Goal: Contribute content: Contribute content

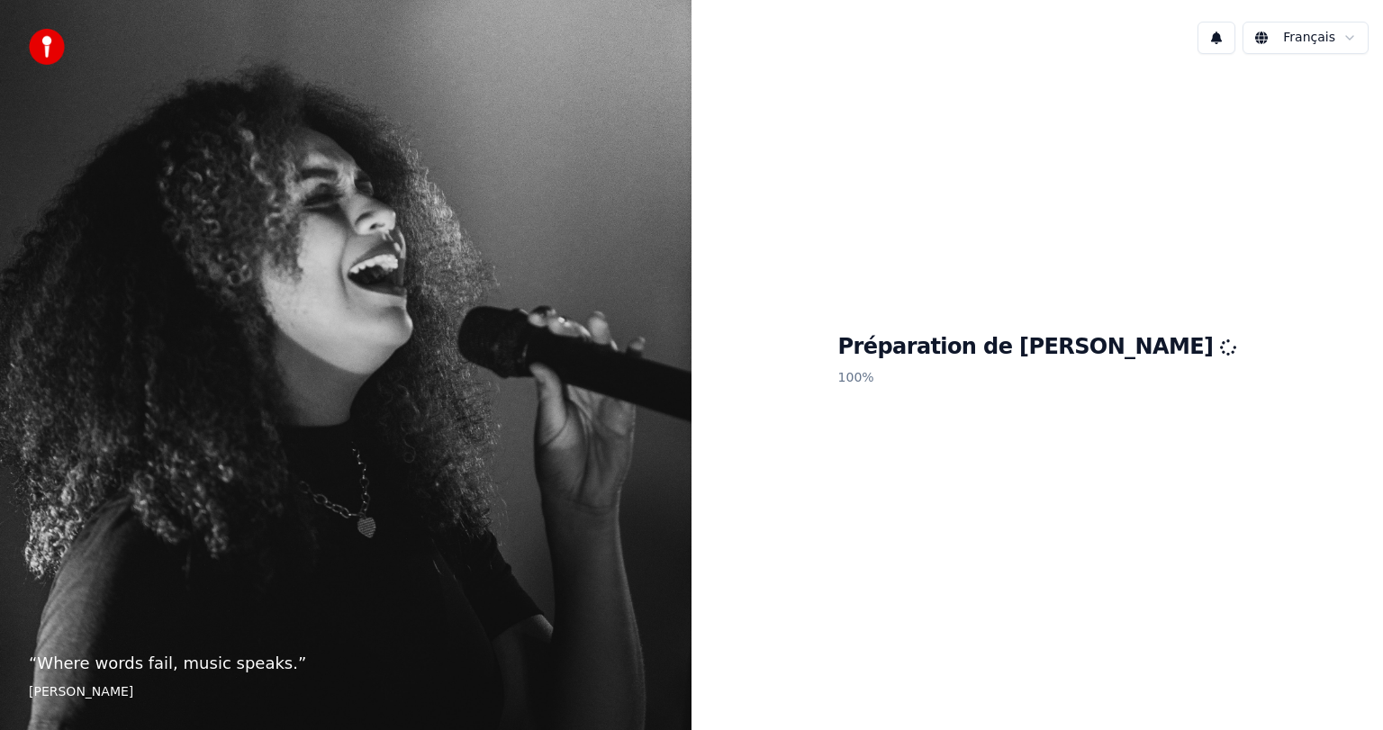
click at [756, 215] on div "Préparation de Youka 100 %" at bounding box center [1038, 363] width 692 height 590
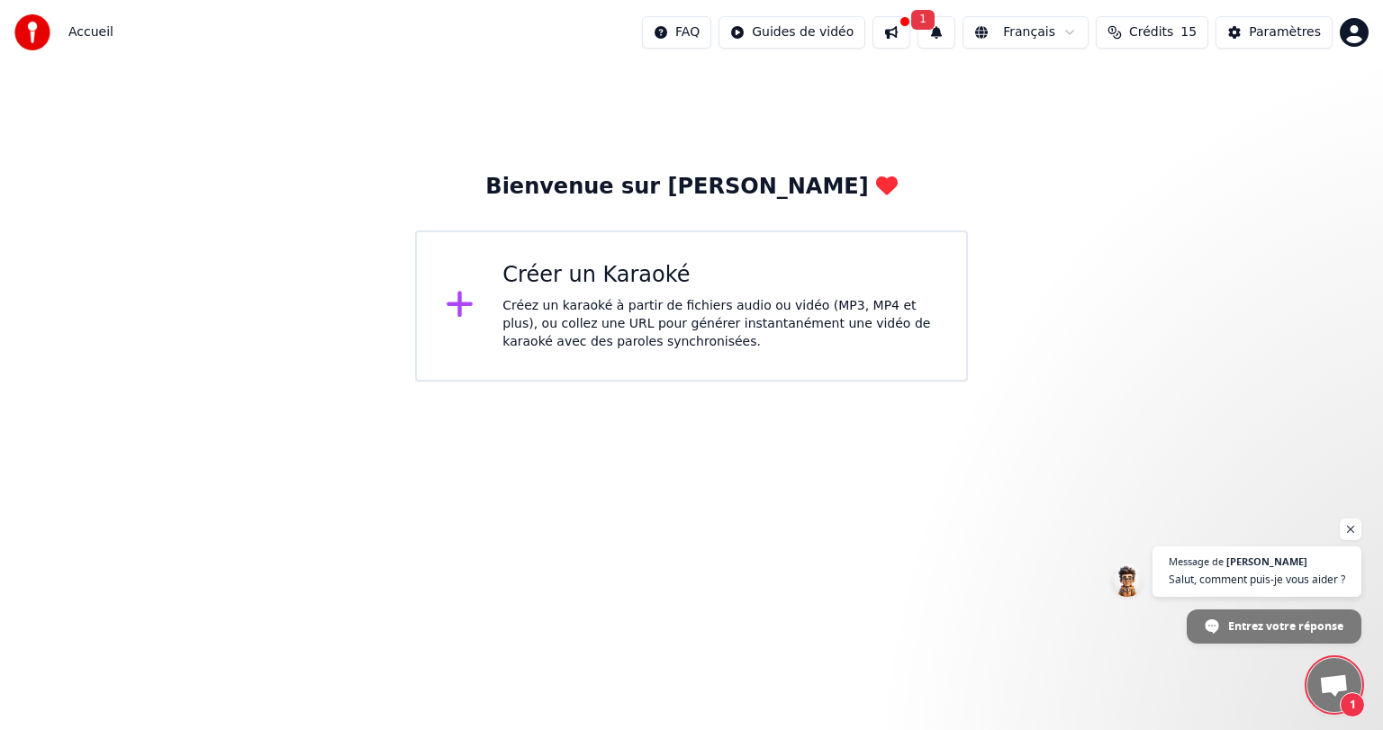
click at [935, 18] on span "1" at bounding box center [922, 20] width 23 height 20
click at [1082, 90] on button "Mettre à Jour" at bounding box center [1130, 89] width 113 height 32
click at [846, 36] on html "Accueil FAQ Guides de vidéo Français Crédits 15 Paramètres Bienvenue sur Youka …" at bounding box center [691, 191] width 1383 height 382
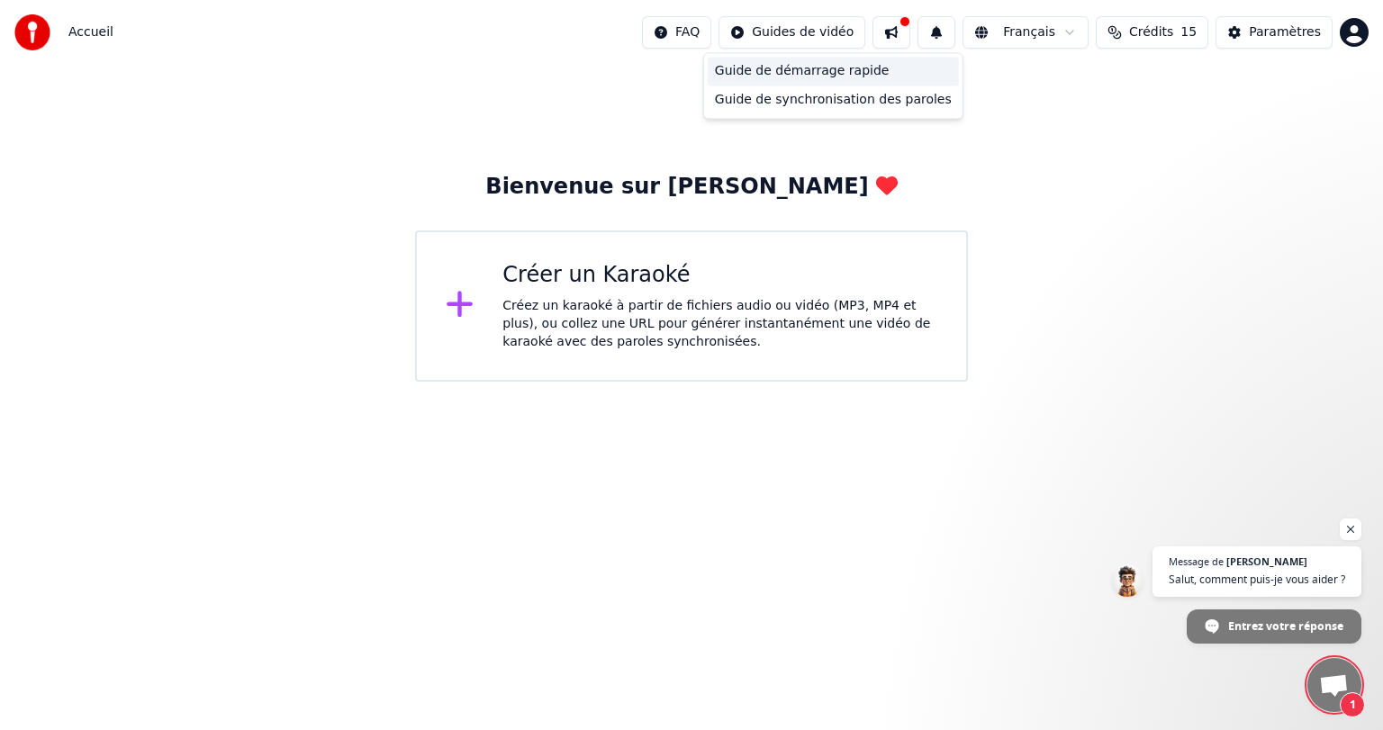
click at [836, 69] on div "Guide de démarrage rapide" at bounding box center [833, 71] width 251 height 29
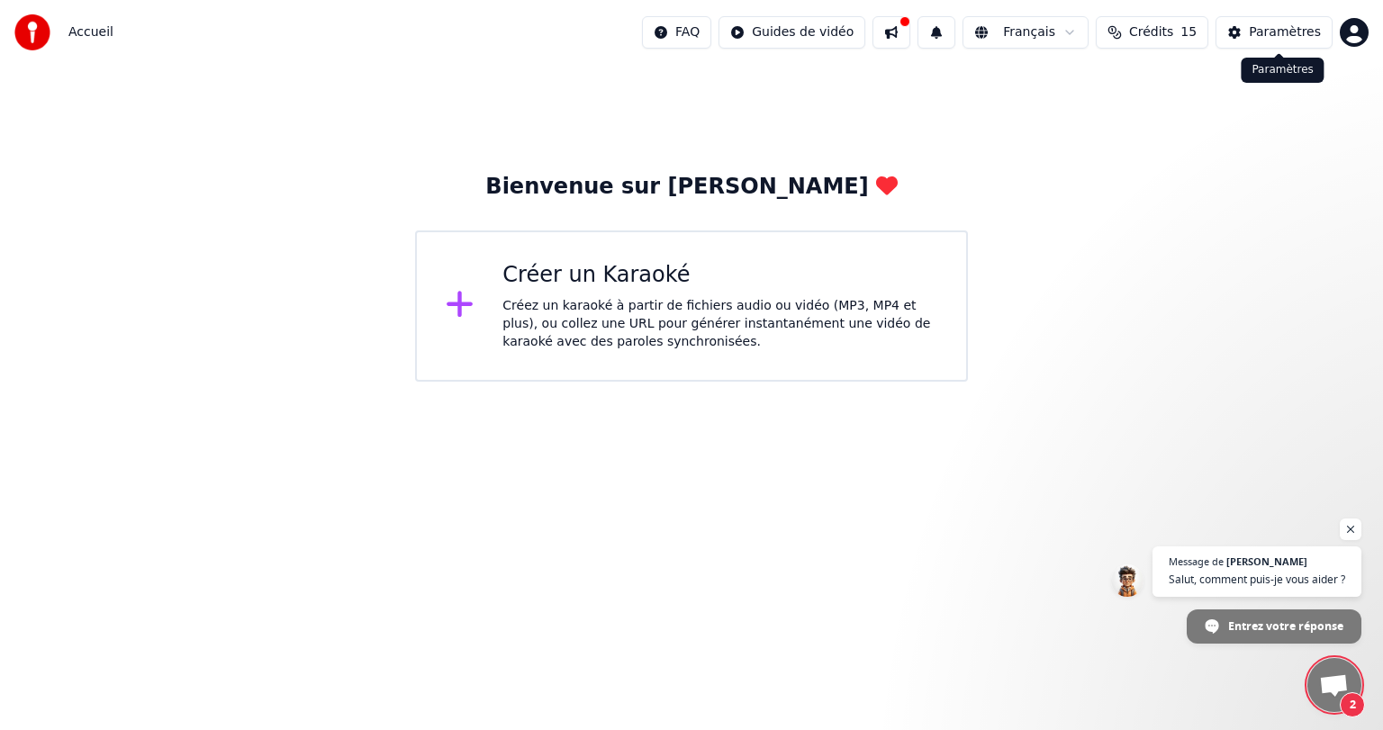
click at [1262, 30] on div "Paramètres" at bounding box center [1285, 32] width 72 height 18
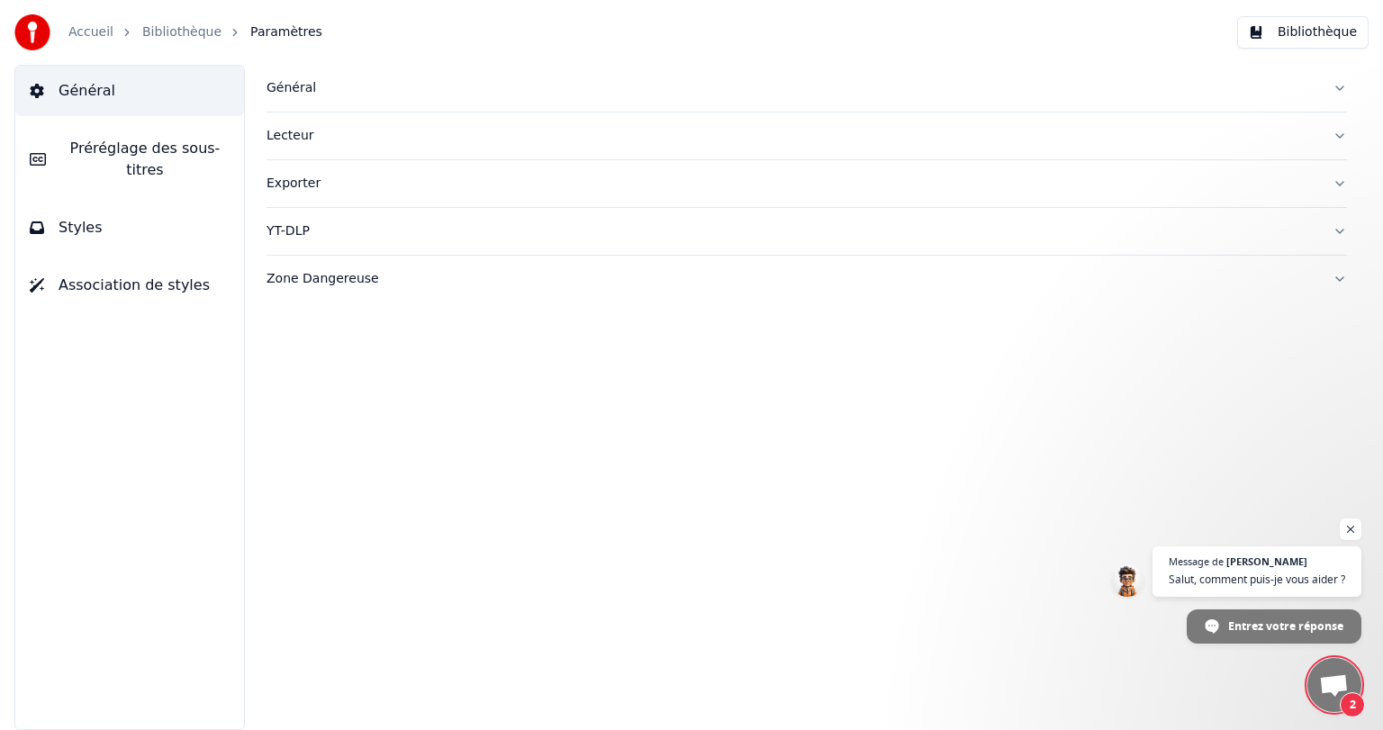
click at [301, 86] on div "Général" at bounding box center [793, 88] width 1052 height 18
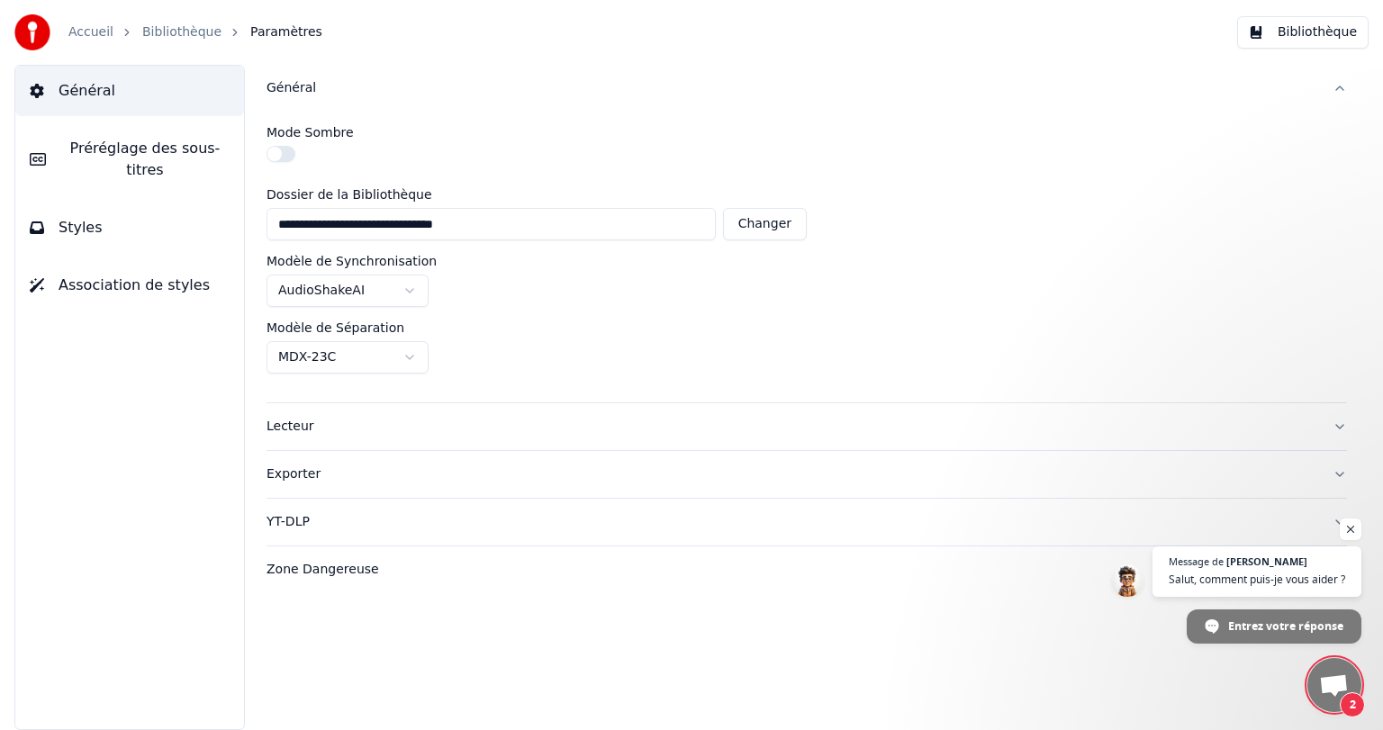
click at [285, 150] on button "button" at bounding box center [281, 154] width 29 height 16
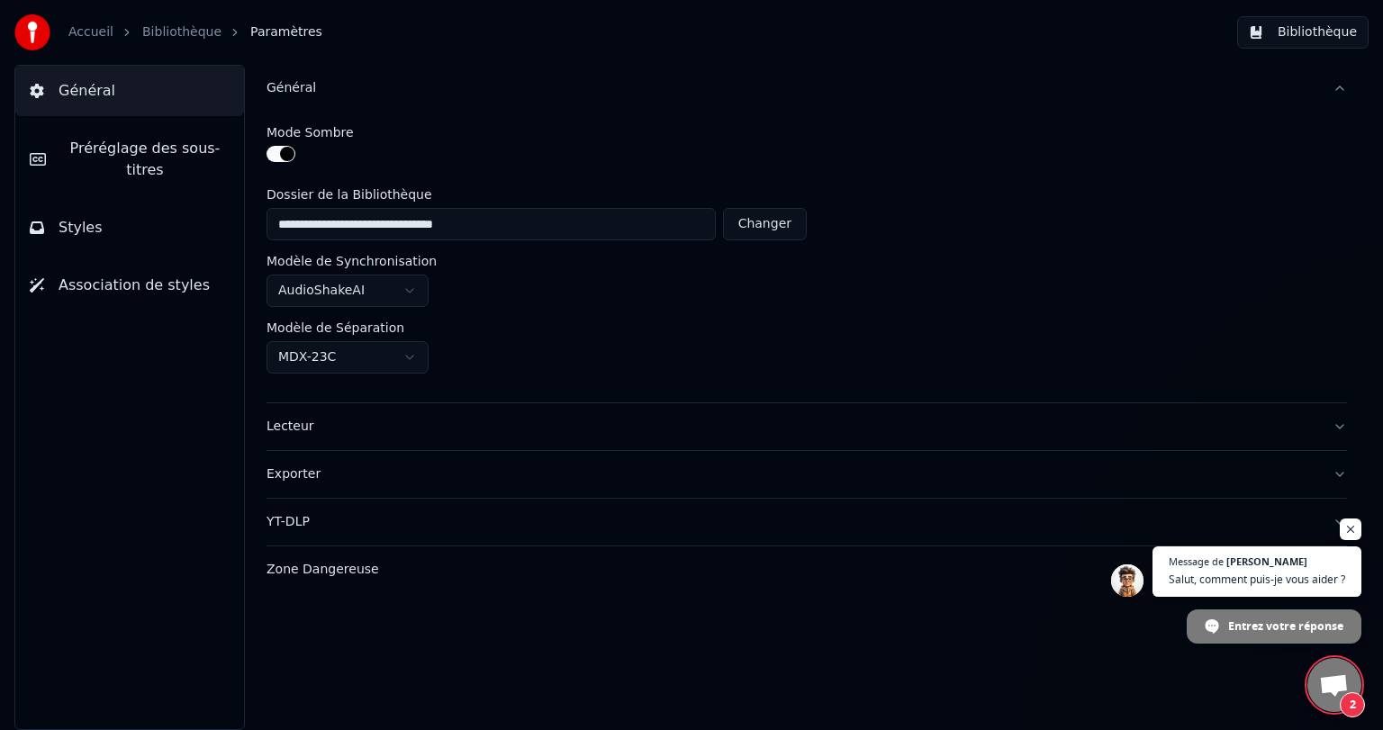
click at [1307, 29] on button "Bibliothèque" at bounding box center [1302, 32] width 131 height 32
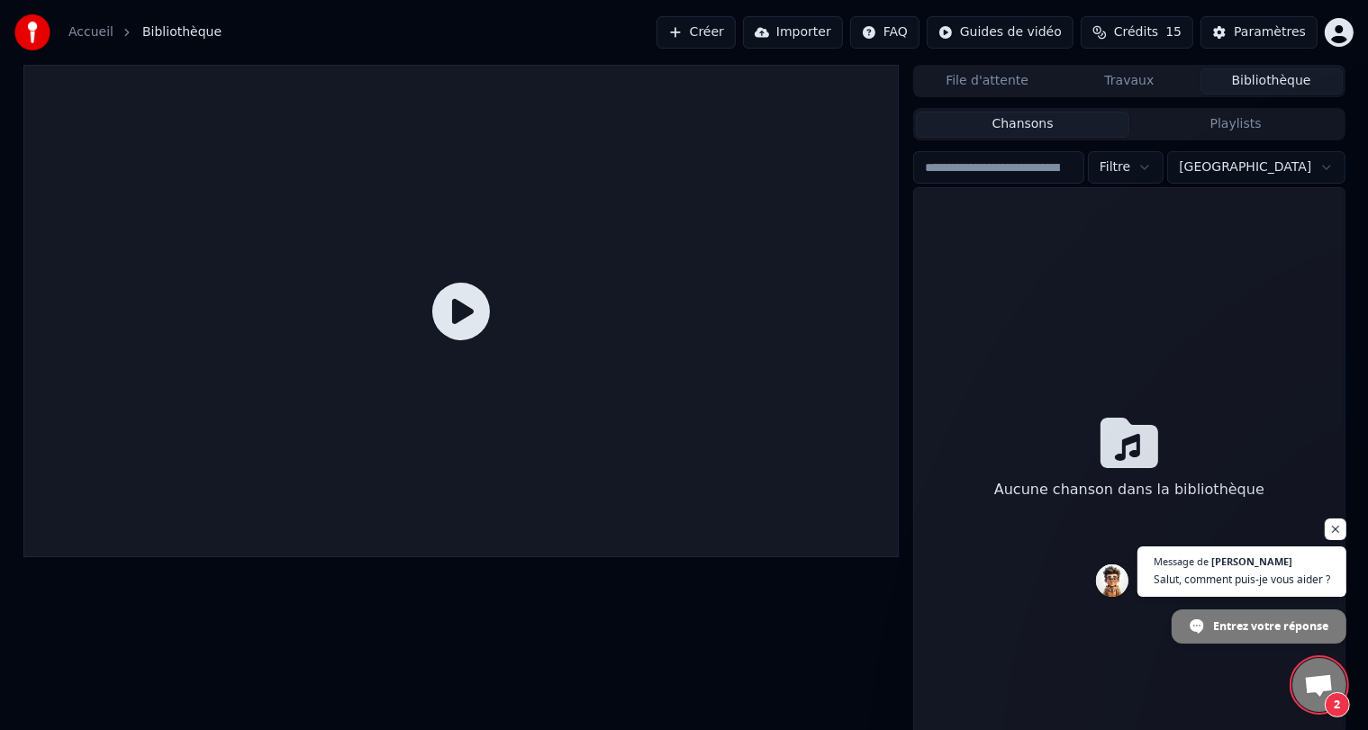
click at [818, 32] on button "Importer" at bounding box center [793, 32] width 100 height 32
click at [173, 30] on span "Bibliothèque" at bounding box center [181, 32] width 79 height 18
click at [562, 201] on div at bounding box center [461, 311] width 876 height 493
click at [1241, 78] on button "Bibliothèque" at bounding box center [1271, 81] width 142 height 26
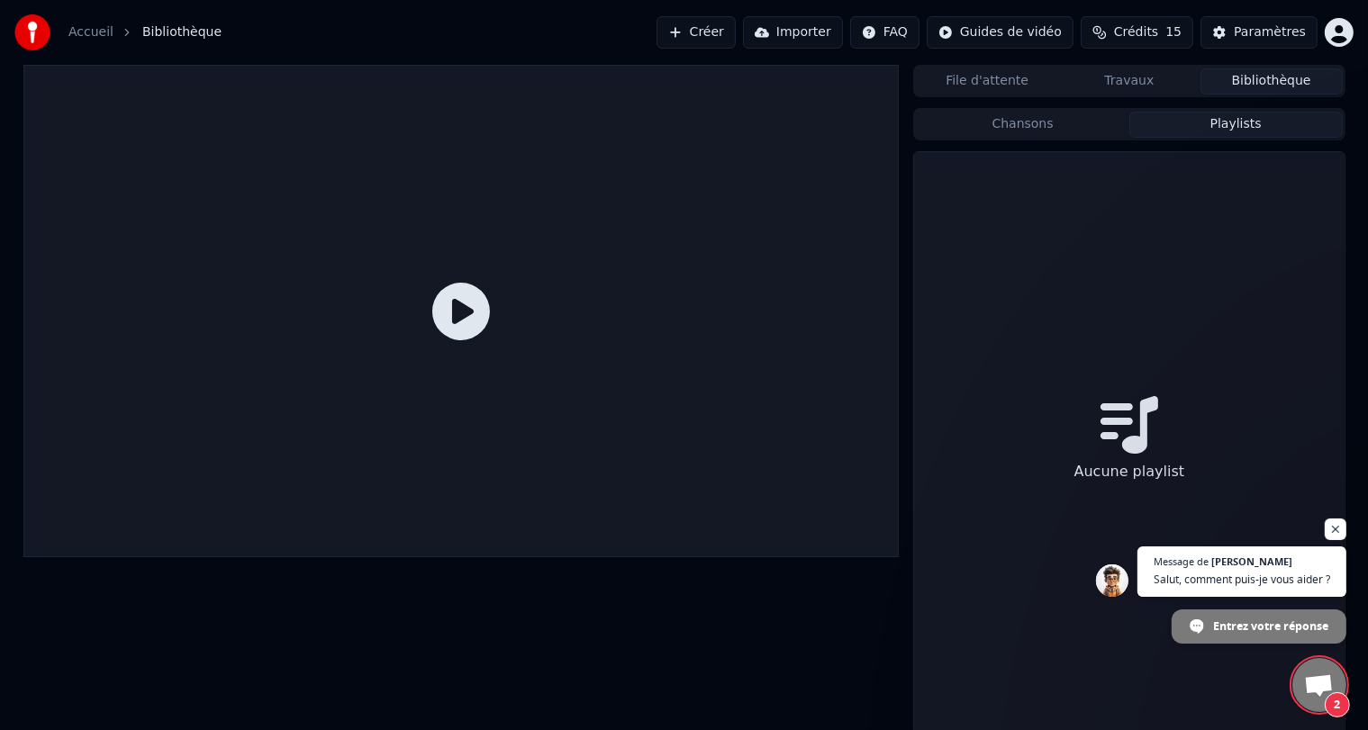
click at [1225, 122] on button "Playlists" at bounding box center [1235, 125] width 213 height 26
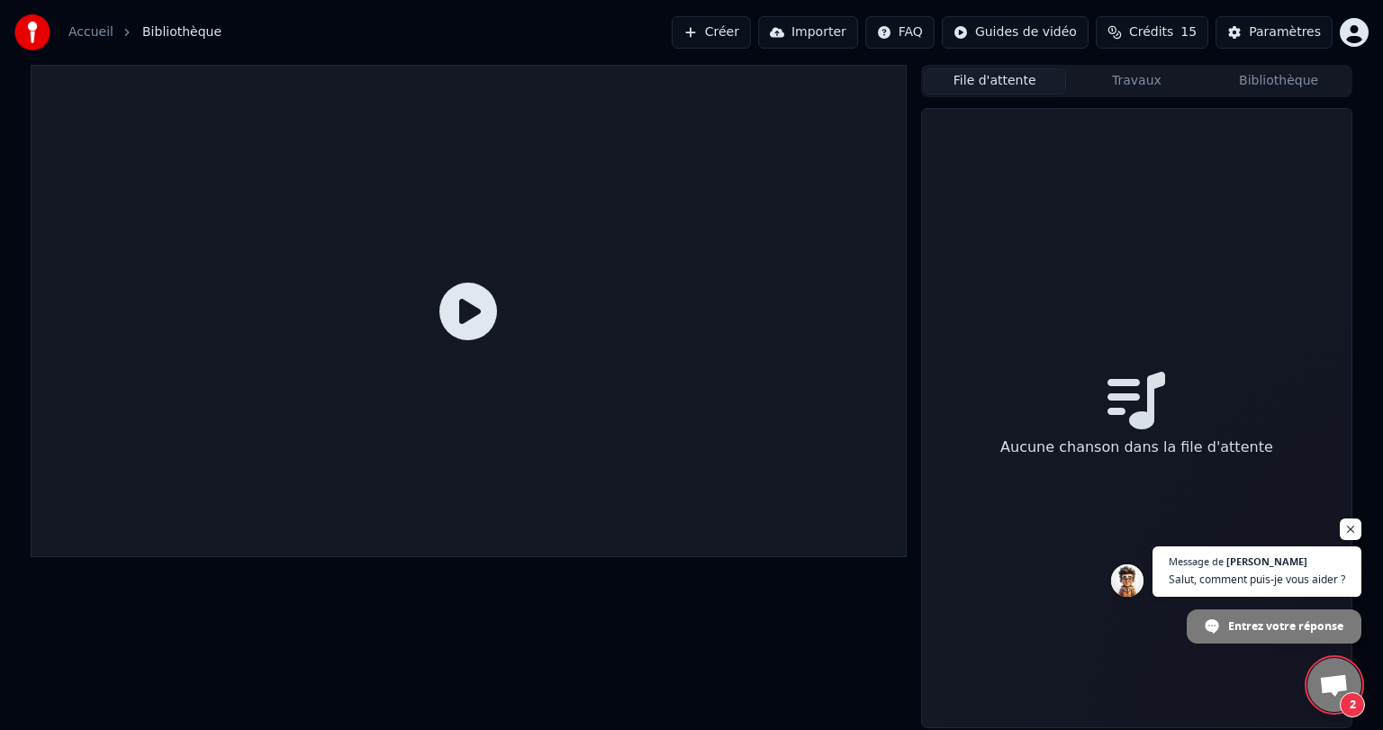
click at [982, 77] on button "File d'attente" at bounding box center [995, 81] width 142 height 26
click at [1131, 81] on button "Travaux" at bounding box center [1137, 81] width 142 height 26
click at [1353, 525] on span "Ouvrir le chat" at bounding box center [1351, 530] width 23 height 23
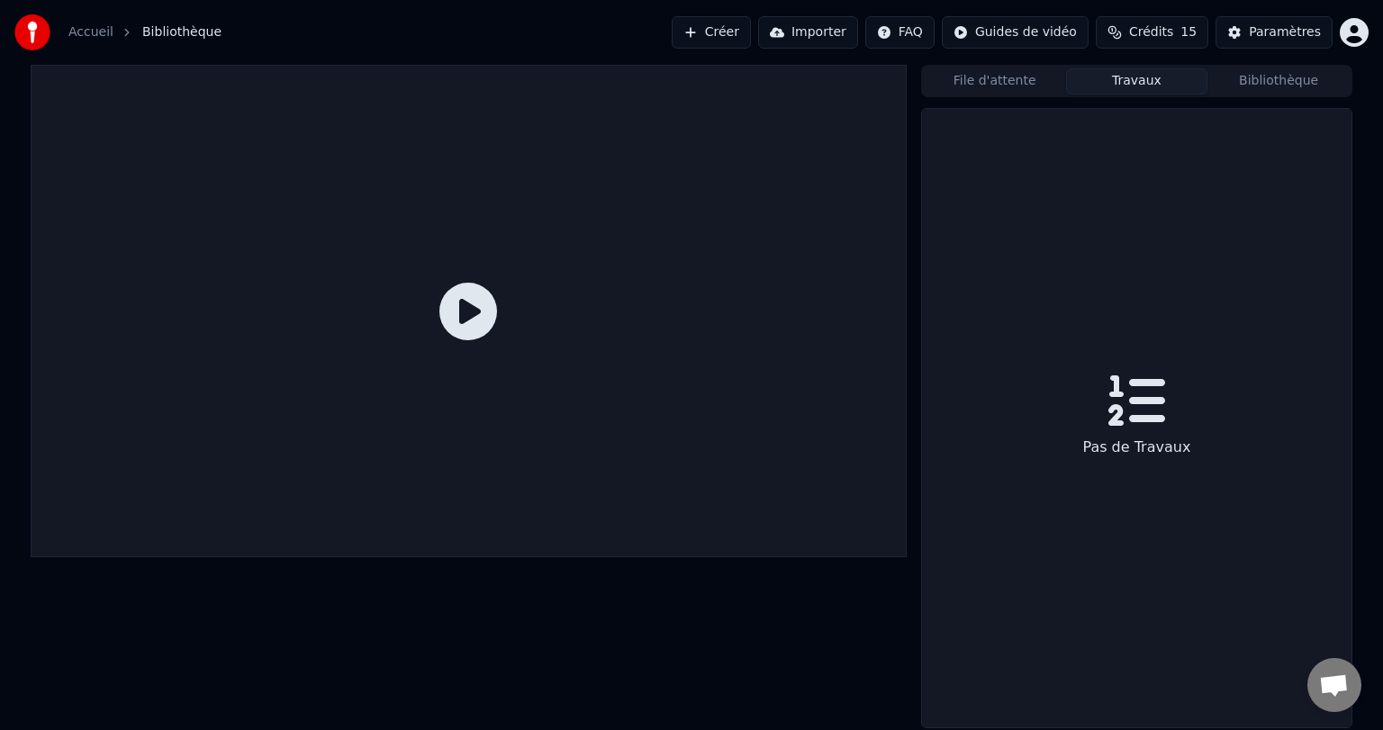
click at [734, 31] on button "Créer" at bounding box center [711, 32] width 79 height 32
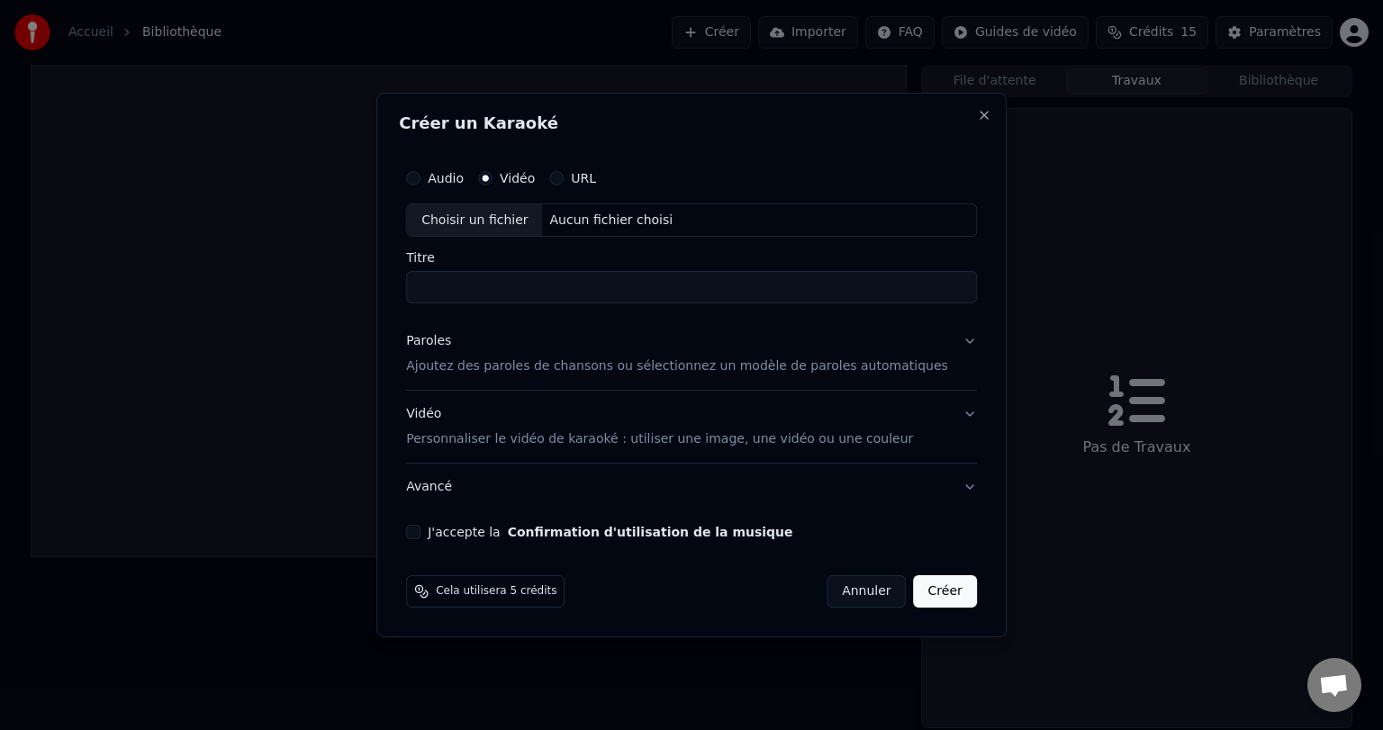
click at [945, 340] on button "Paroles Ajoutez des paroles de chansons ou sélectionnez un modèle de paroles au…" at bounding box center [691, 355] width 571 height 72
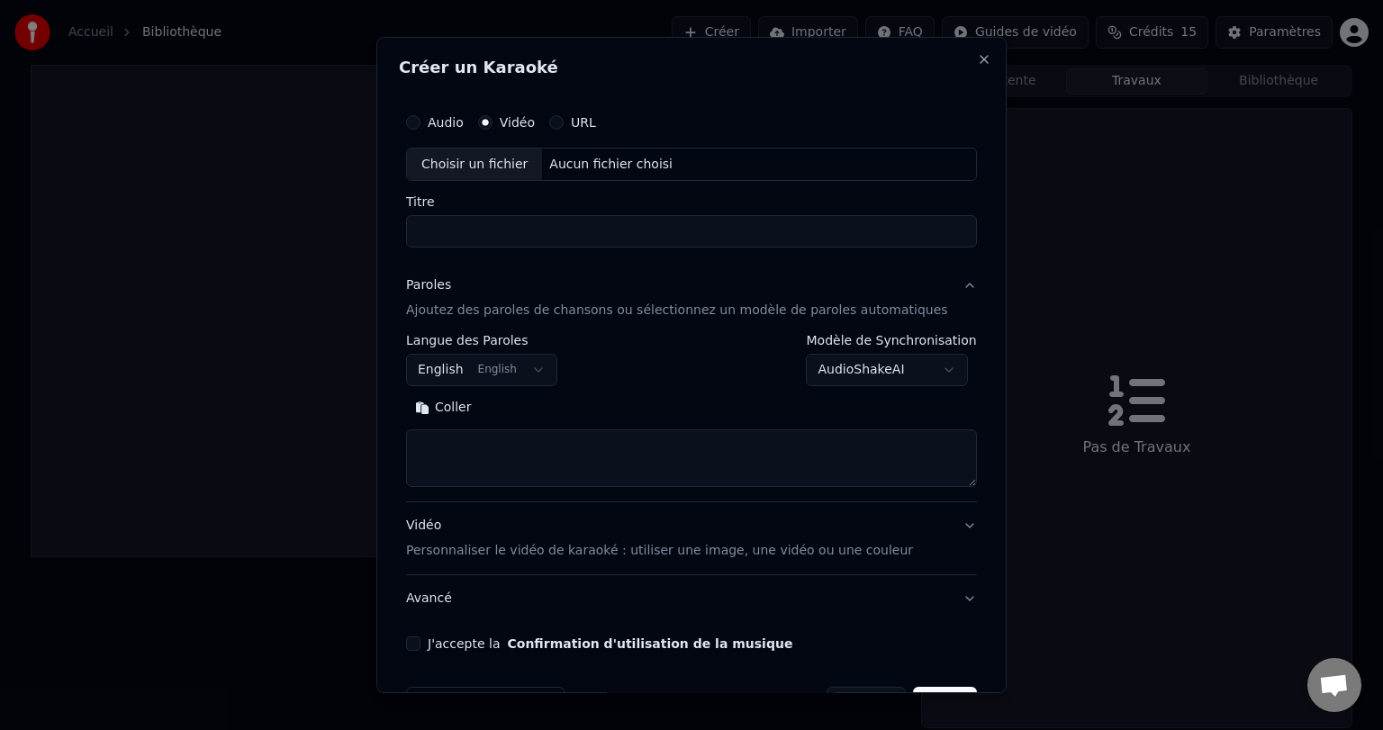
click at [544, 367] on button "English English" at bounding box center [481, 371] width 151 height 32
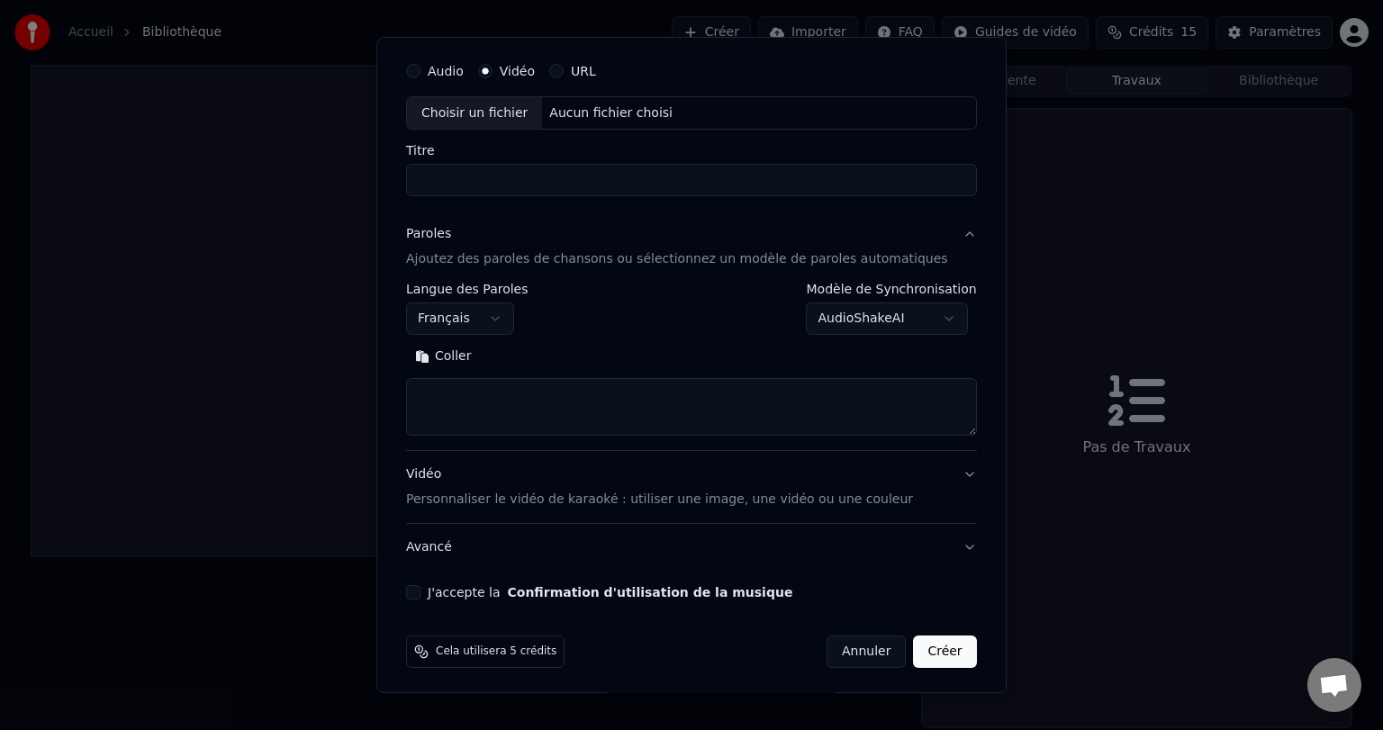
scroll to position [54, 0]
click at [421, 584] on button "J'accepte la Confirmation d'utilisation de la musique" at bounding box center [413, 590] width 14 height 14
click at [914, 646] on button "Créer" at bounding box center [945, 649] width 63 height 32
select select "**"
